Goal: Book appointment/travel/reservation

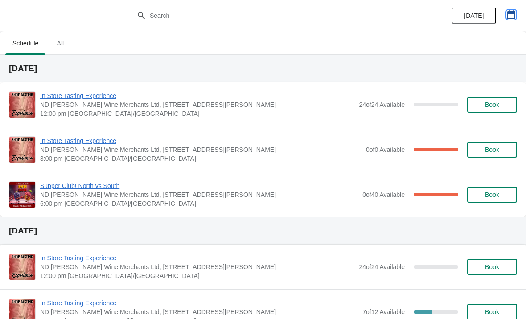
click at [518, 15] on button "button" at bounding box center [511, 15] width 16 height 16
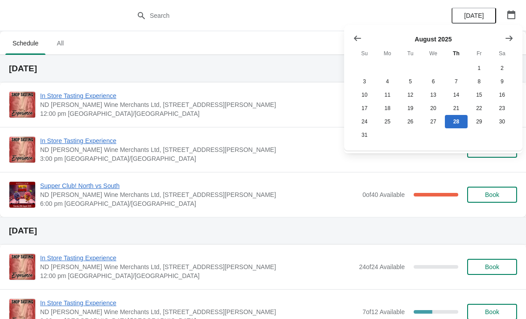
click at [507, 30] on button "Show next month, September 2025" at bounding box center [509, 38] width 16 height 16
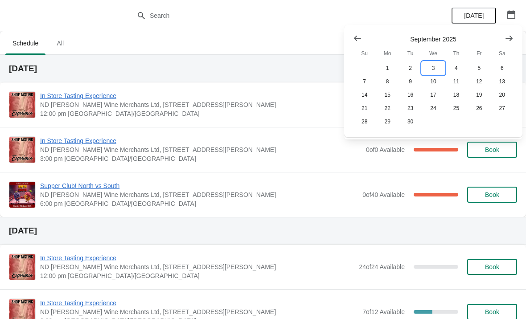
click at [435, 68] on button "3" at bounding box center [432, 67] width 23 height 13
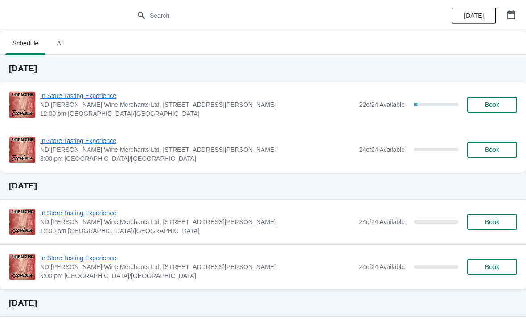
click at [280, 107] on span "ND [PERSON_NAME] Wine Merchants Ltd, [STREET_ADDRESS][PERSON_NAME]" at bounding box center [197, 104] width 314 height 9
click at [259, 99] on span "In Store Tasting Experience" at bounding box center [197, 95] width 314 height 9
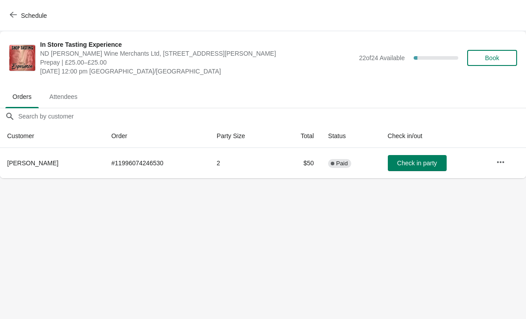
click at [508, 167] on button "button" at bounding box center [500, 162] width 16 height 16
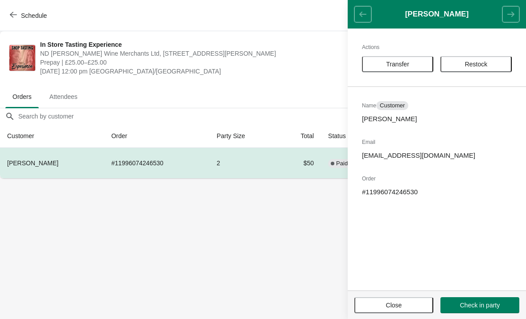
click at [405, 62] on span "Transfer" at bounding box center [397, 64] width 23 height 7
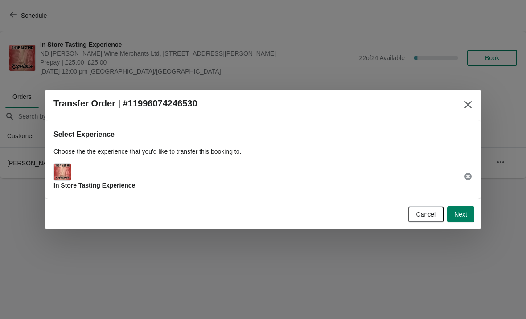
click at [459, 211] on span "Next" at bounding box center [460, 214] width 13 height 7
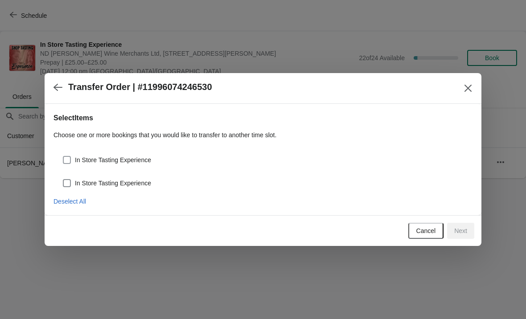
click at [71, 156] on span at bounding box center [66, 159] width 9 height 9
click at [63, 156] on input "In Store Tasting Experience" at bounding box center [63, 156] width 0 height 0
checkbox input "true"
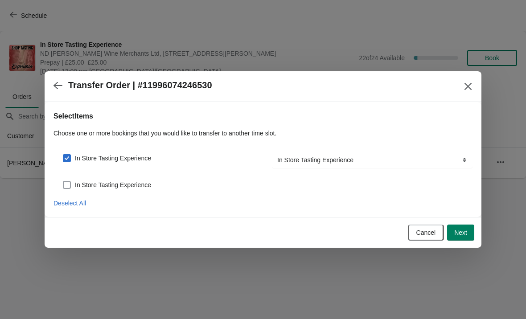
click at [65, 188] on span at bounding box center [67, 185] width 8 height 8
click at [63, 181] on input "In Store Tasting Experience" at bounding box center [63, 181] width 0 height 0
checkbox input "true"
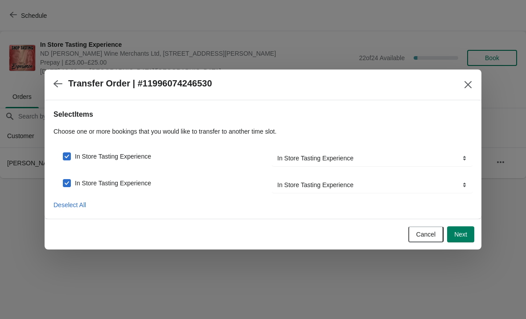
click at [458, 235] on span "Next" at bounding box center [460, 234] width 13 height 7
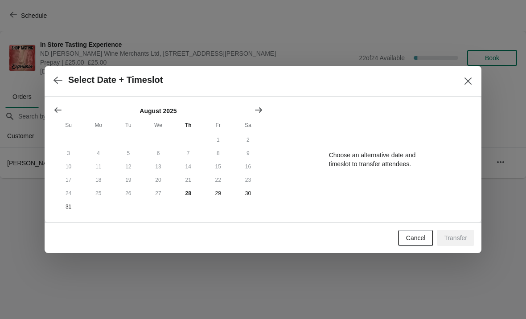
click at [257, 106] on icon "Show next month, September 2025" at bounding box center [258, 110] width 9 height 9
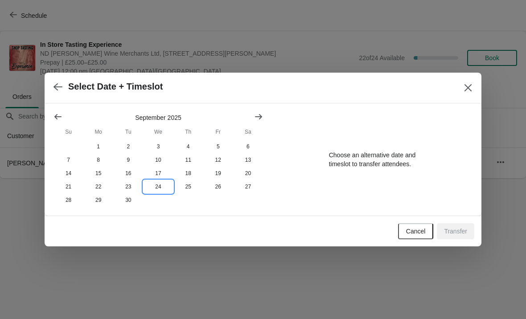
click at [157, 187] on button "24" at bounding box center [158, 186] width 30 height 13
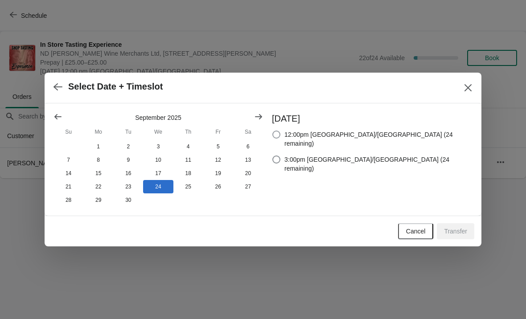
click at [280, 131] on span at bounding box center [276, 135] width 8 height 8
click at [273, 131] on input "12:00pm [GEOGRAPHIC_DATA]/[GEOGRAPHIC_DATA] (24 remaining)" at bounding box center [272, 131] width 0 height 0
radio input "true"
click at [458, 231] on span "Transfer" at bounding box center [455, 231] width 23 height 7
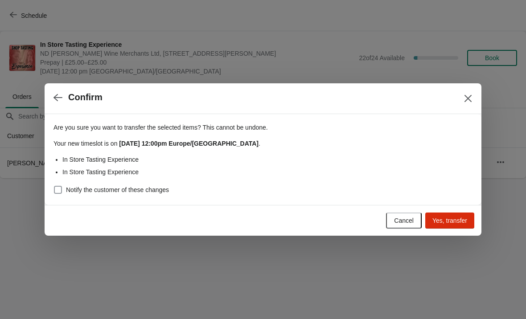
click at [60, 191] on span at bounding box center [58, 190] width 8 height 8
click at [54, 186] on input "Notify the customer of these changes" at bounding box center [54, 186] width 0 height 0
checkbox input "true"
click at [445, 222] on span "Yes, transfer" at bounding box center [449, 220] width 35 height 7
